Goal: Information Seeking & Learning: Check status

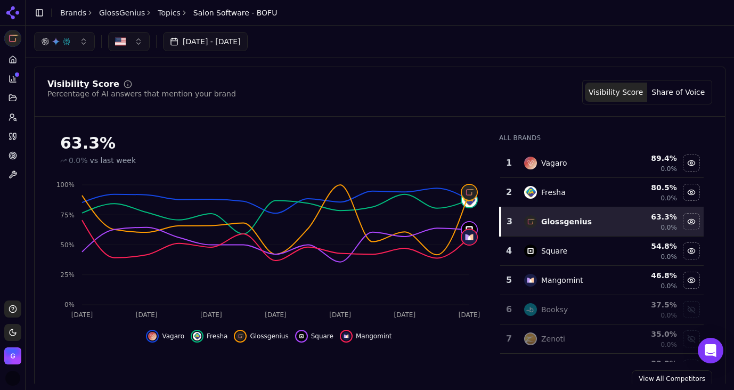
click at [75, 41] on button "button" at bounding box center [64, 41] width 61 height 19
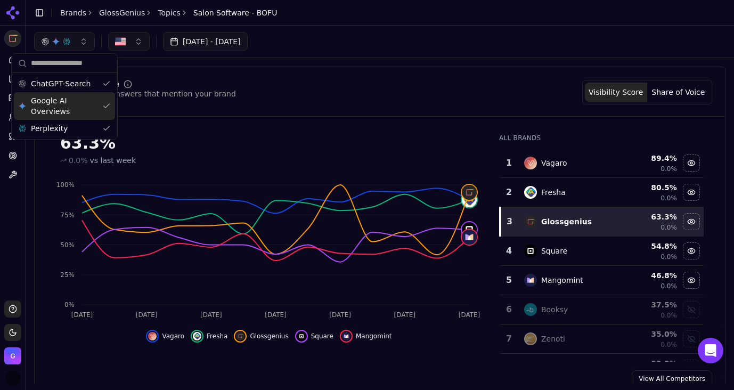
click at [48, 103] on span "Google AI Overviews" at bounding box center [64, 105] width 67 height 21
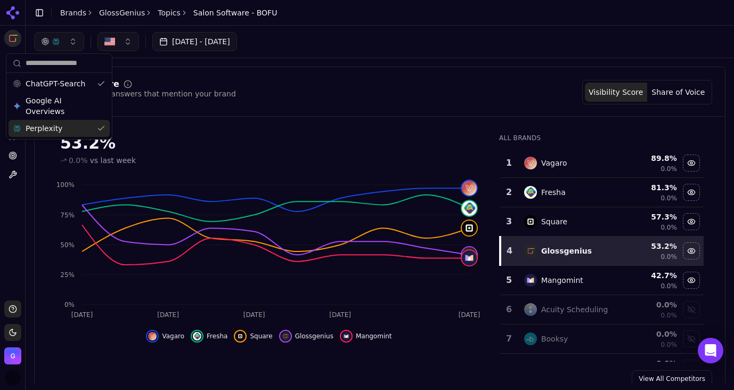
click at [41, 133] on span "Perplexity" at bounding box center [44, 128] width 37 height 11
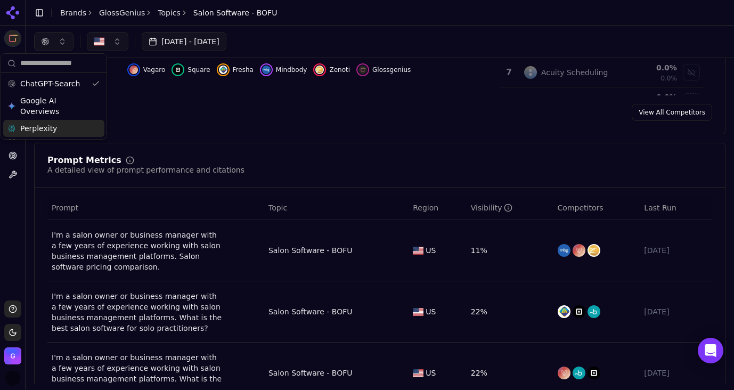
scroll to position [252, 0]
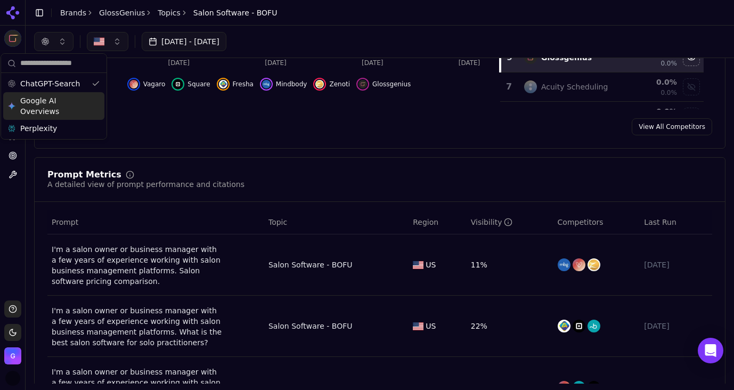
click at [44, 110] on span "Google AI Overviews" at bounding box center [53, 105] width 67 height 21
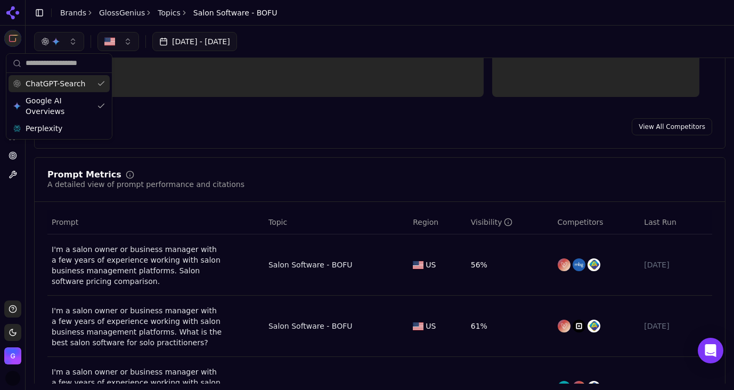
click at [46, 84] on span "ChatGPT-Search" at bounding box center [56, 83] width 60 height 11
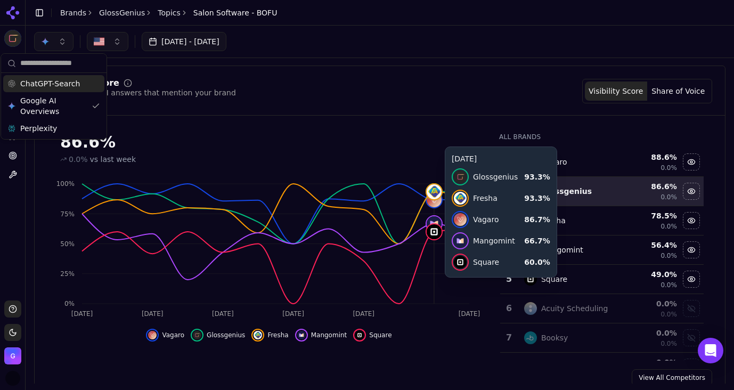
scroll to position [15, 0]
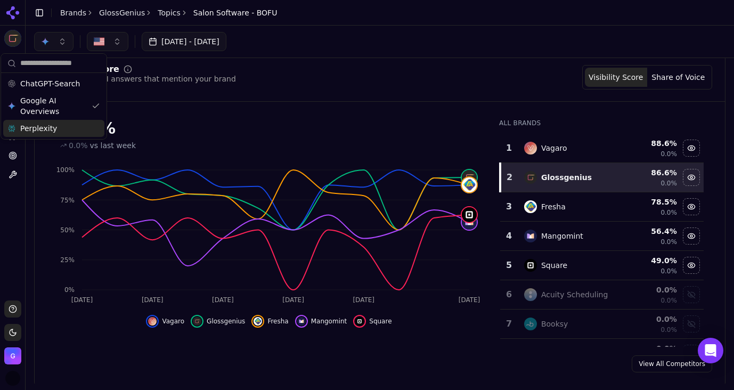
click at [55, 134] on div "Perplexity" at bounding box center [53, 128] width 101 height 17
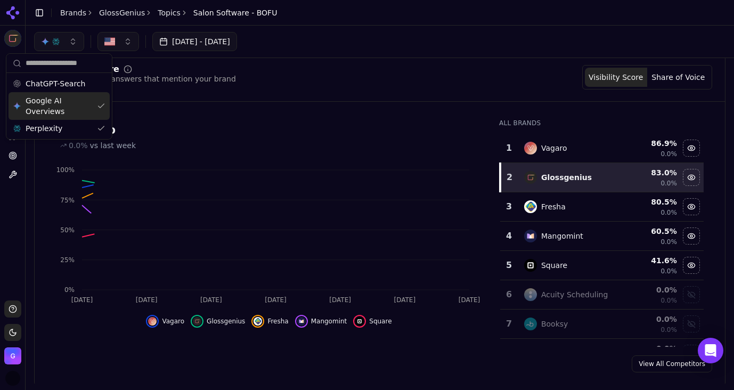
click at [48, 102] on span "Google AI Overviews" at bounding box center [59, 105] width 67 height 21
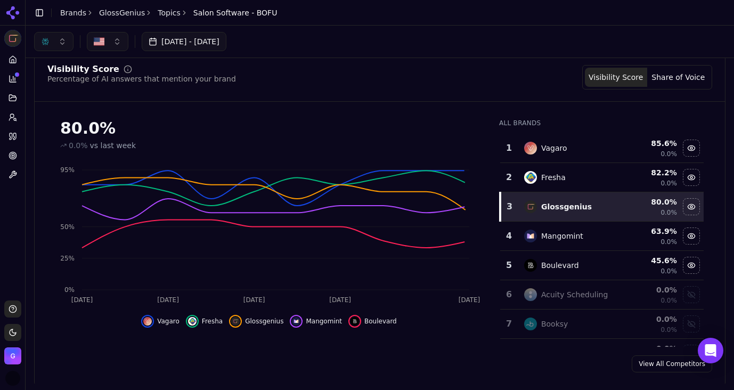
click at [375, 62] on div "Visibility Score Percentage of AI answers that mention your brand Visibility Sc…" at bounding box center [380, 219] width 692 height 334
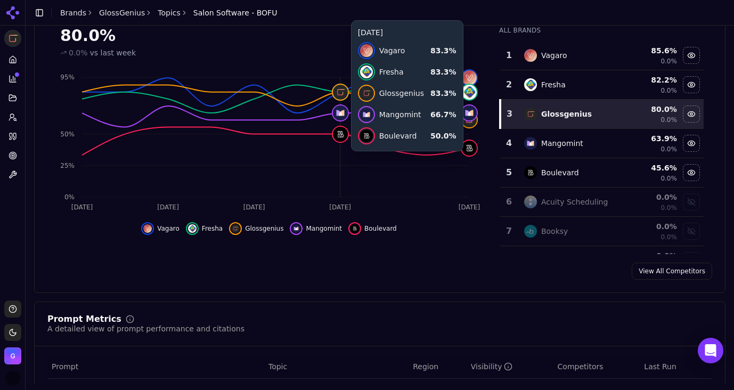
scroll to position [110, 0]
